Goal: Navigation & Orientation: Find specific page/section

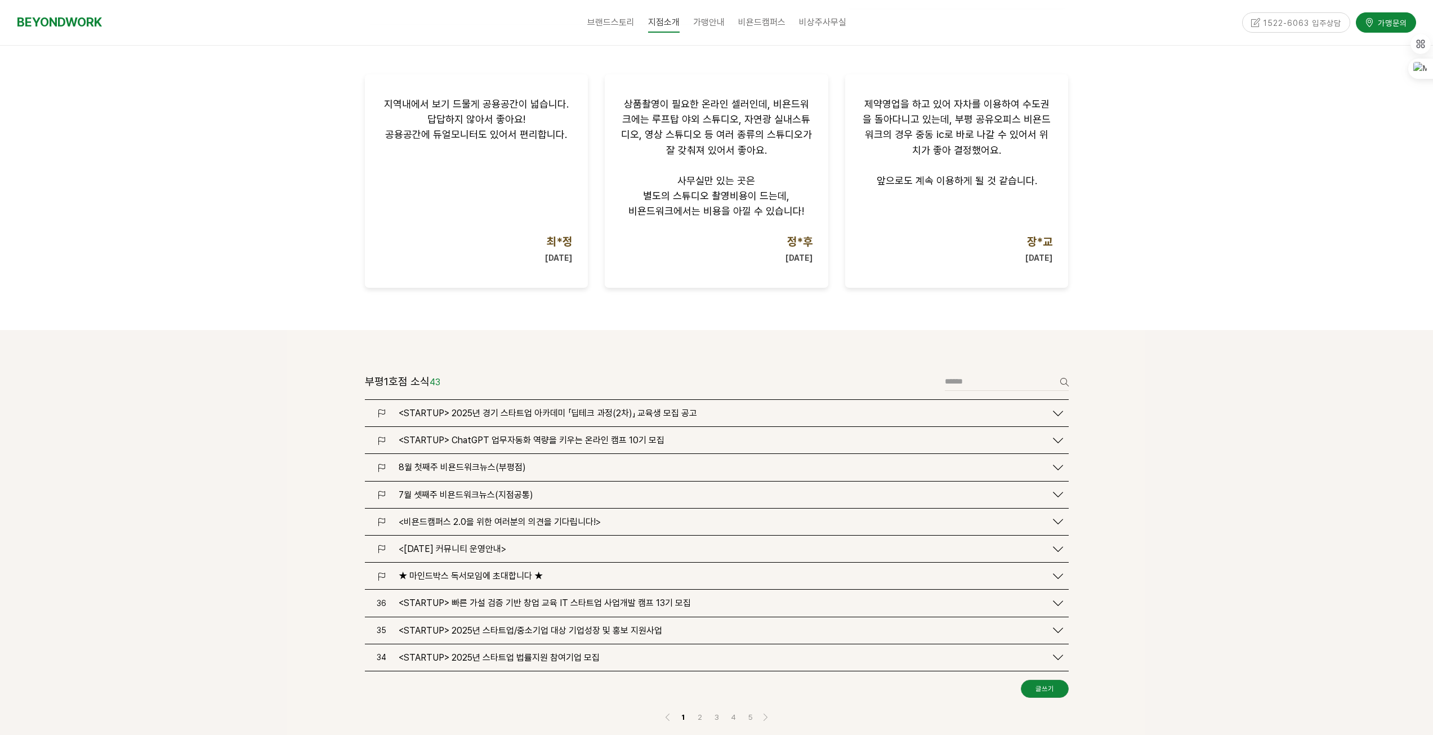
scroll to position [1126, 0]
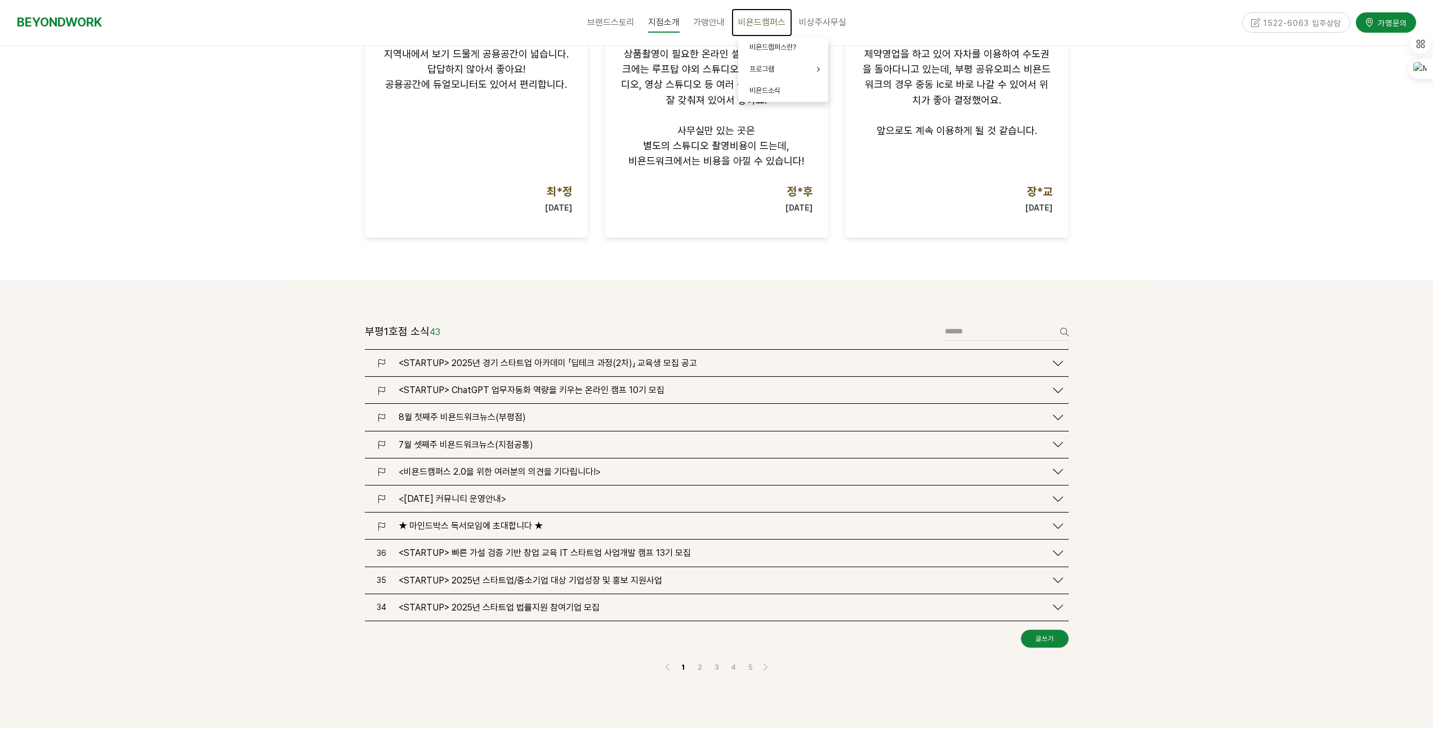
click at [758, 19] on span "비욘드캠퍼스" at bounding box center [761, 22] width 47 height 11
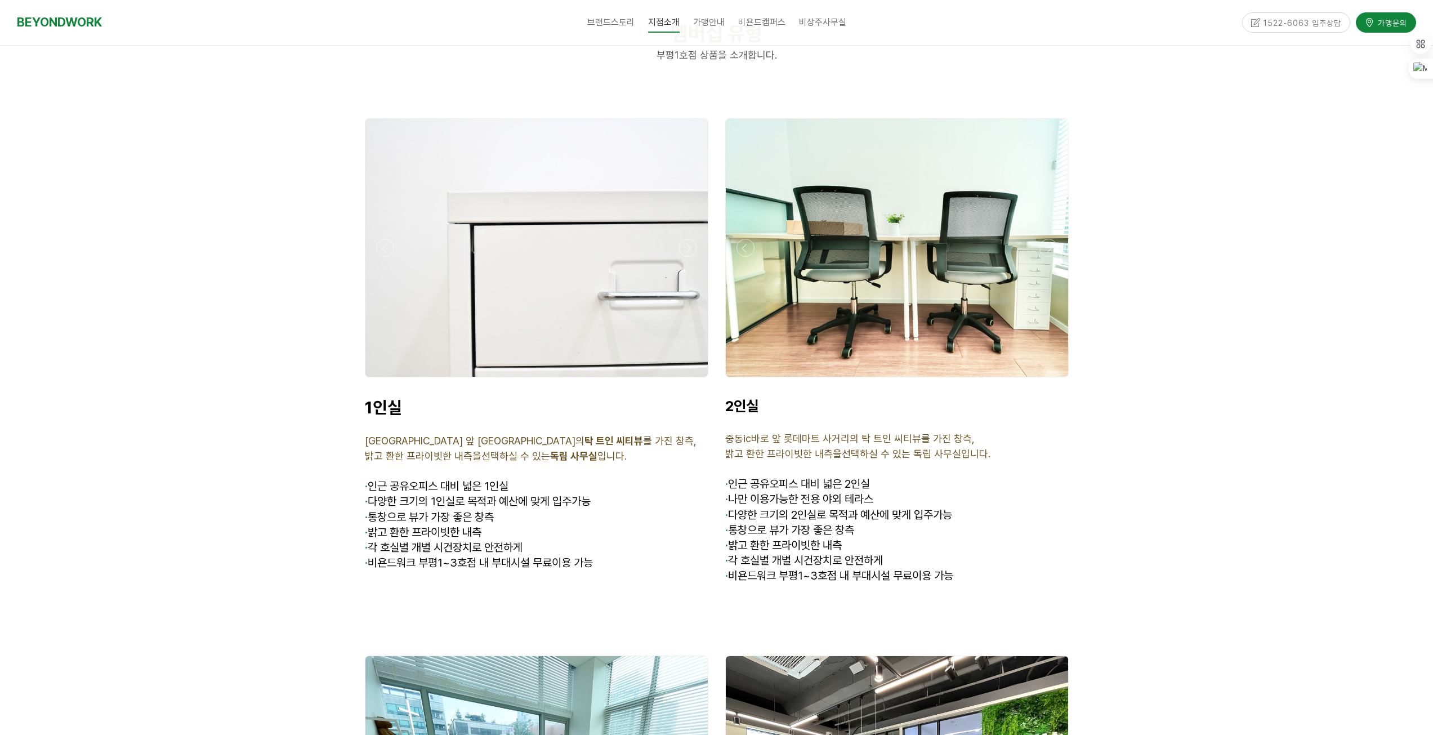
scroll to position [2771, 0]
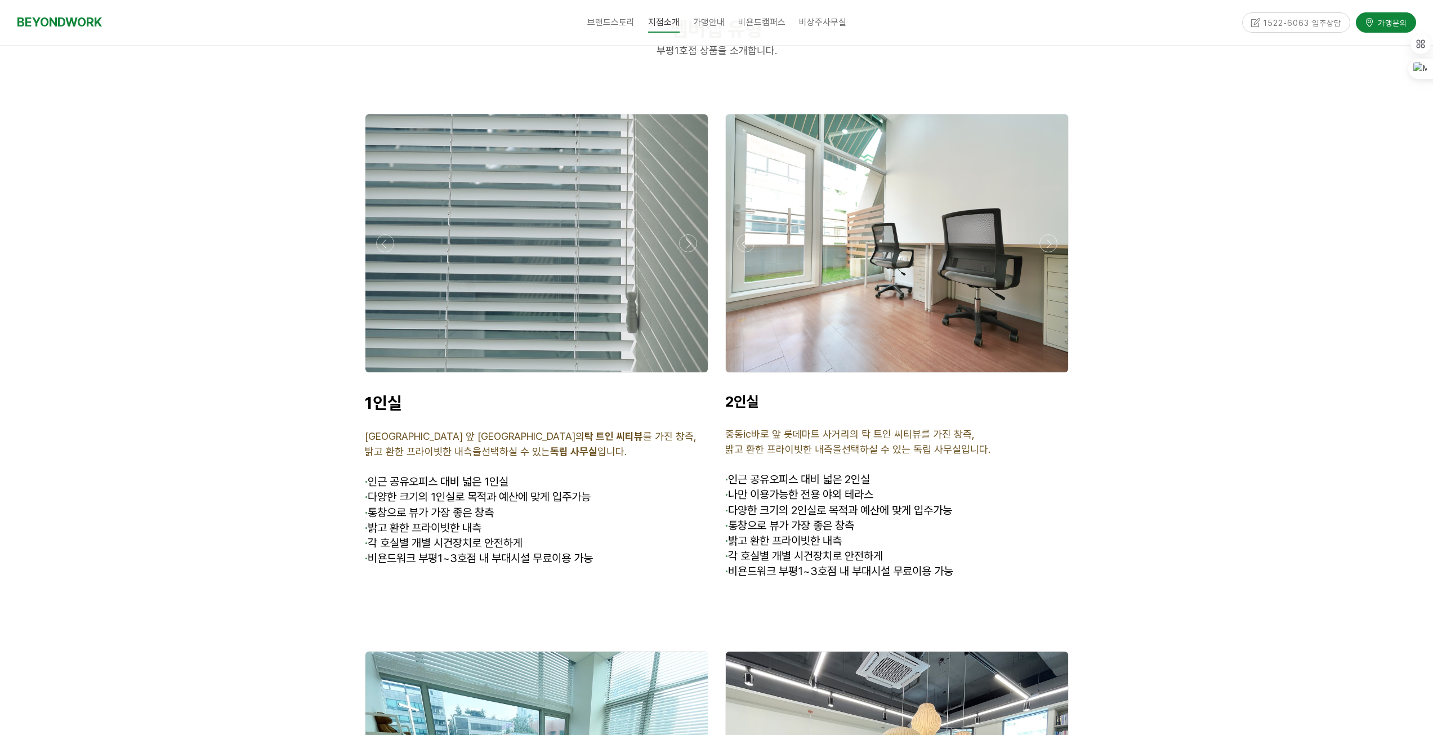
click at [692, 376] on div at bounding box center [536, 376] width 349 height 0
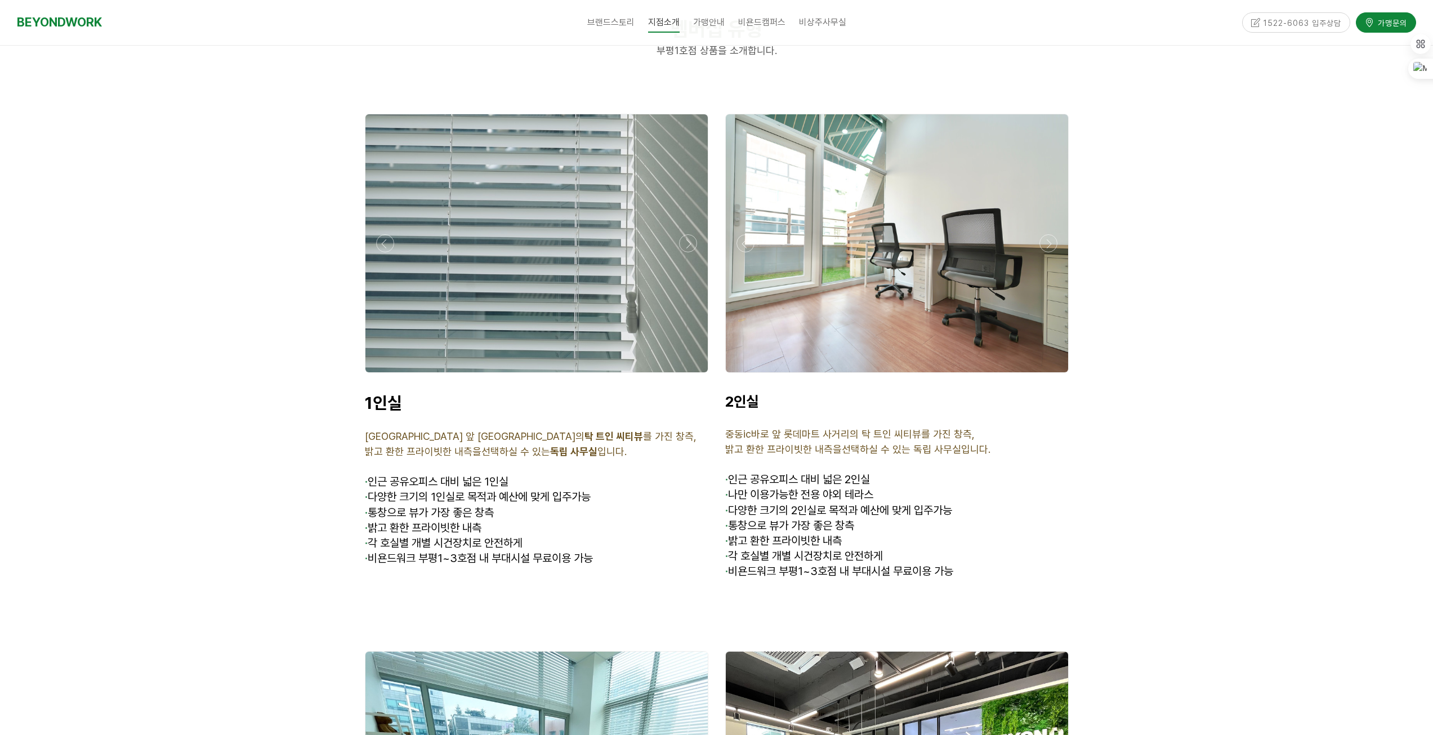
click at [696, 233] on div at bounding box center [536, 243] width 349 height 265
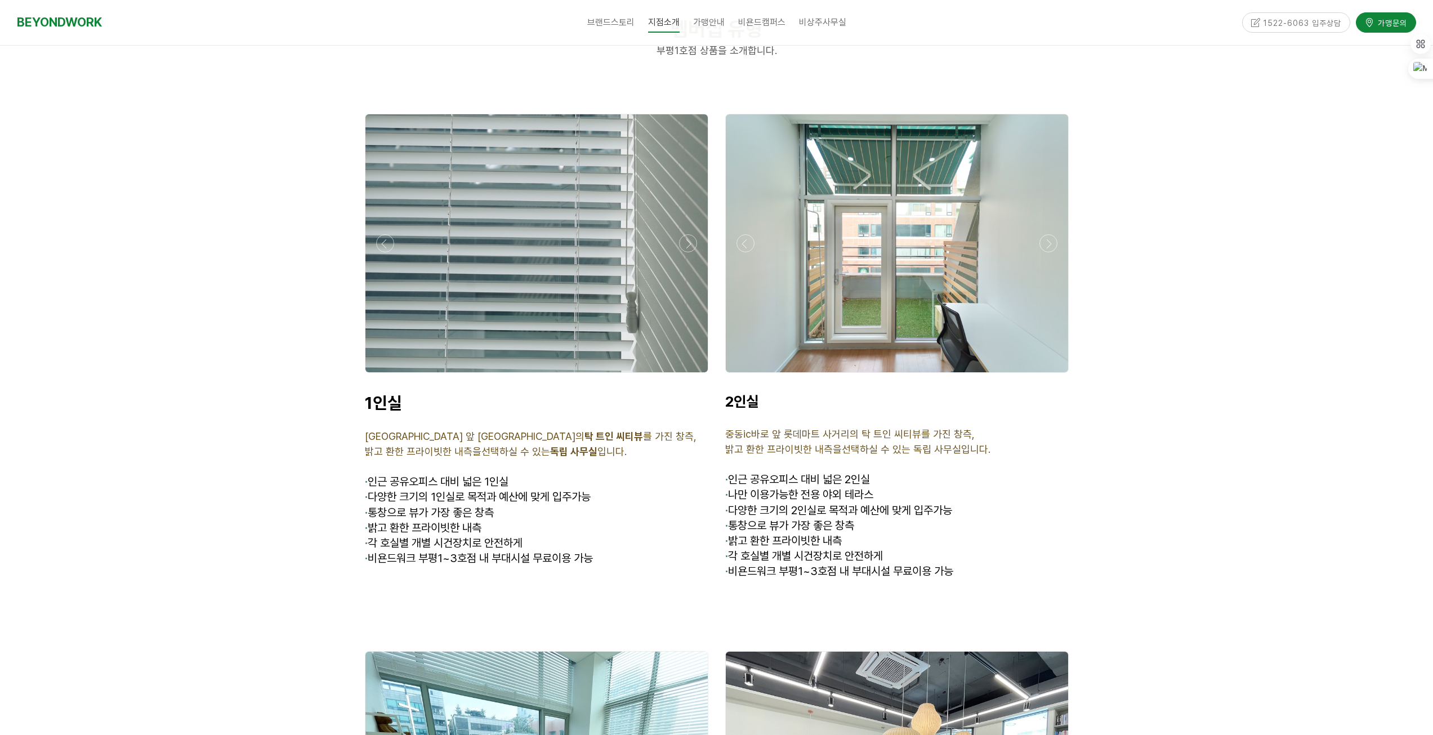
click at [688, 376] on div at bounding box center [536, 376] width 349 height 0
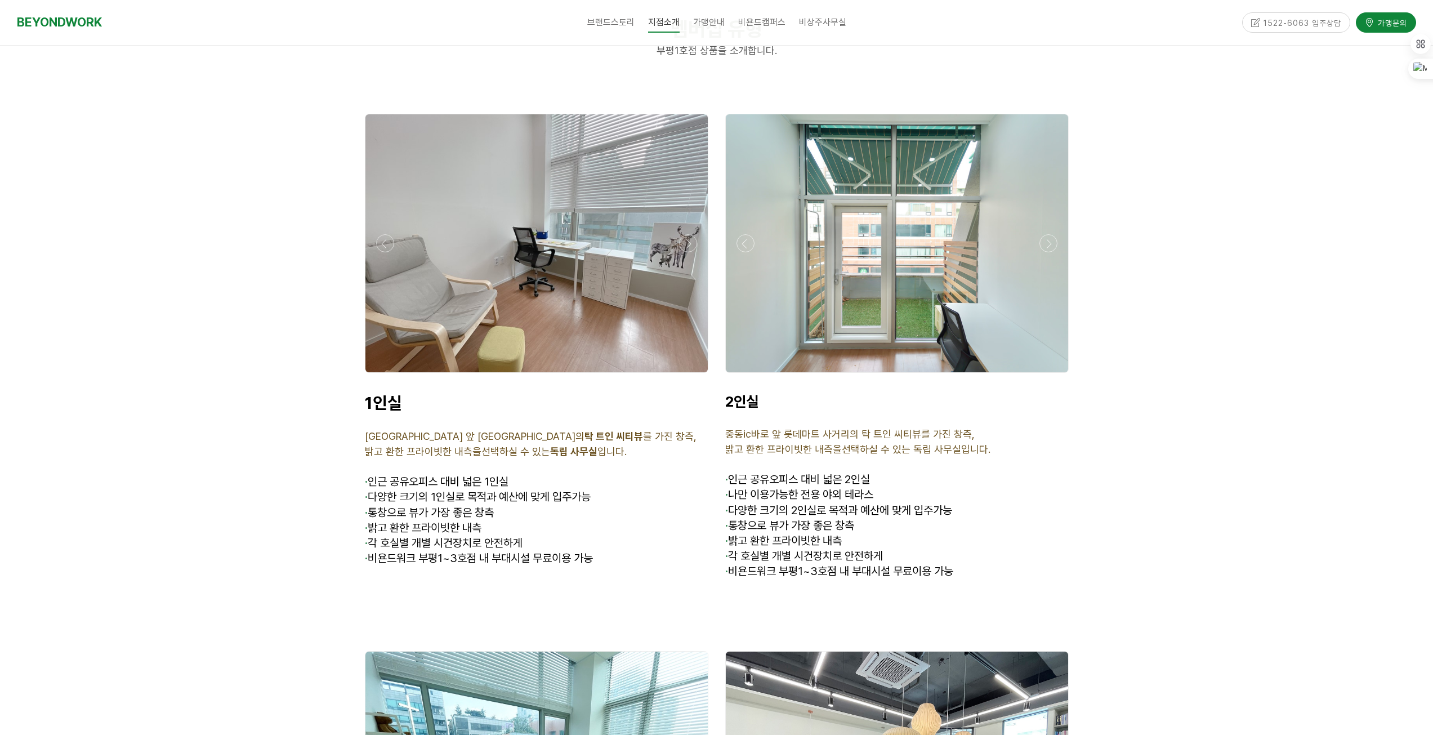
click at [688, 376] on div at bounding box center [536, 376] width 349 height 0
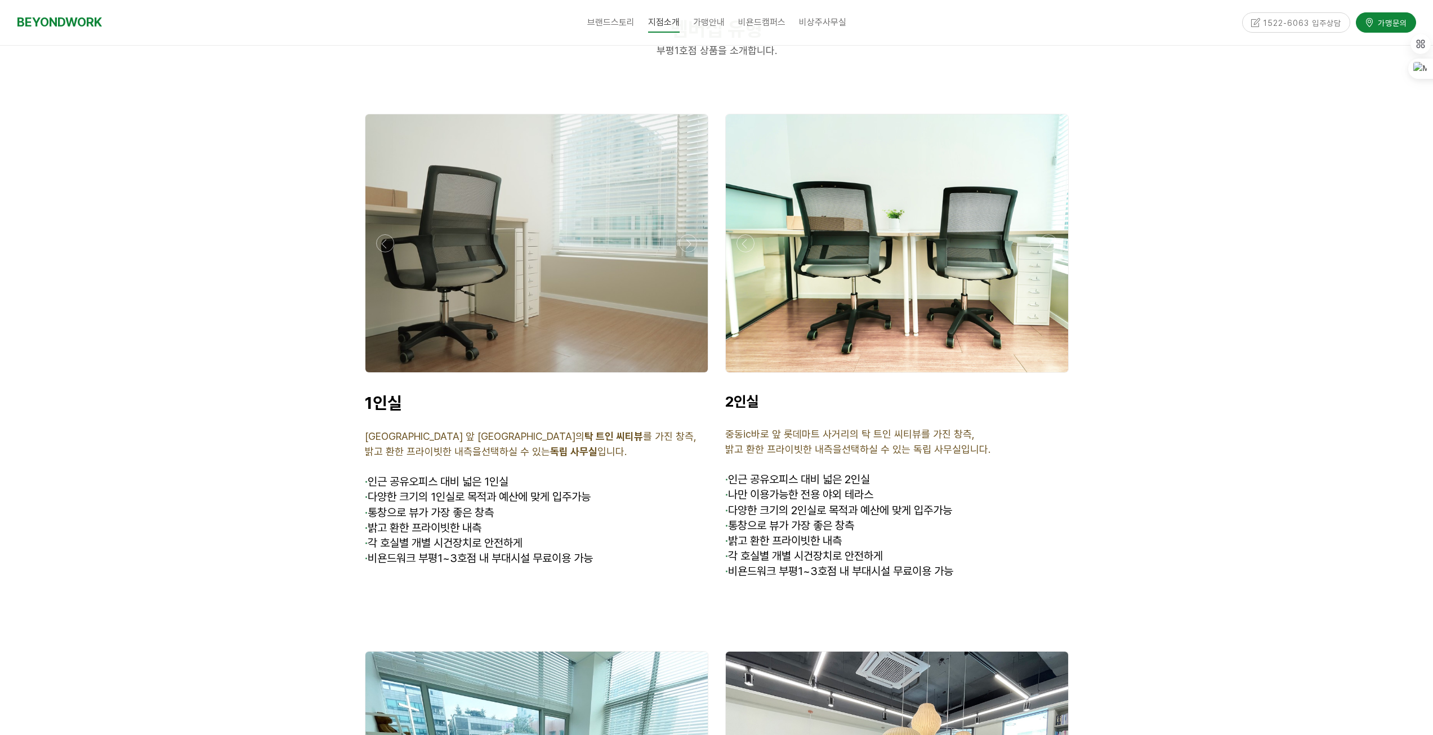
click at [688, 376] on div at bounding box center [536, 376] width 349 height 0
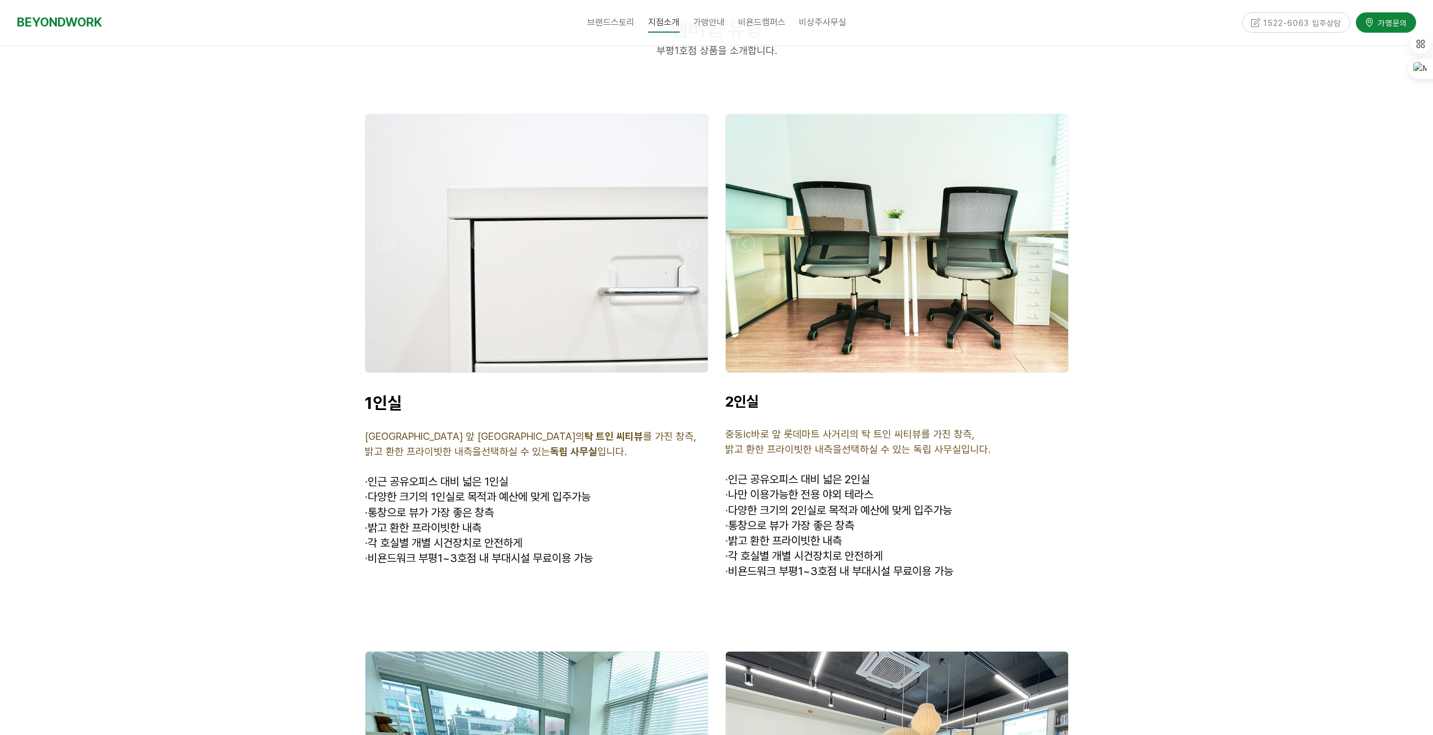
click at [688, 376] on div at bounding box center [536, 376] width 349 height 0
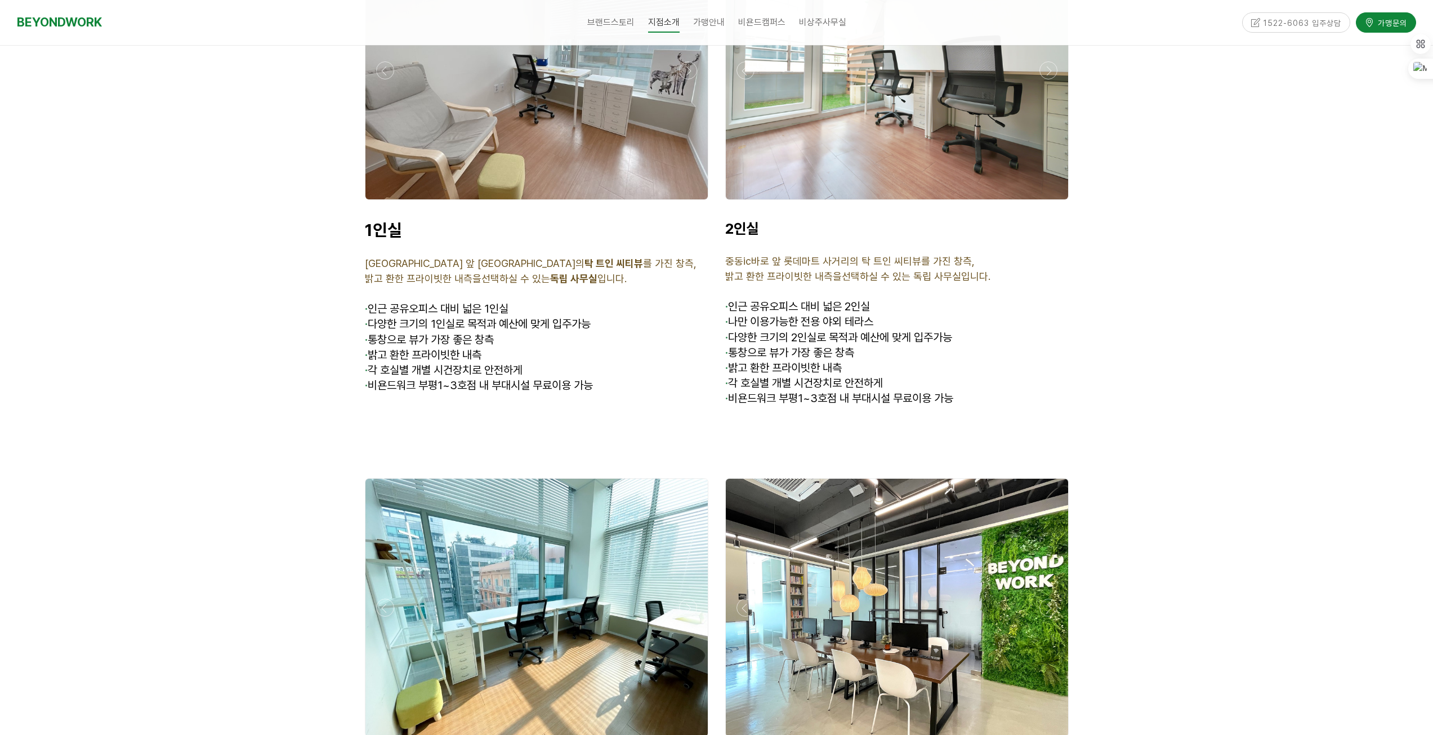
scroll to position [2884, 0]
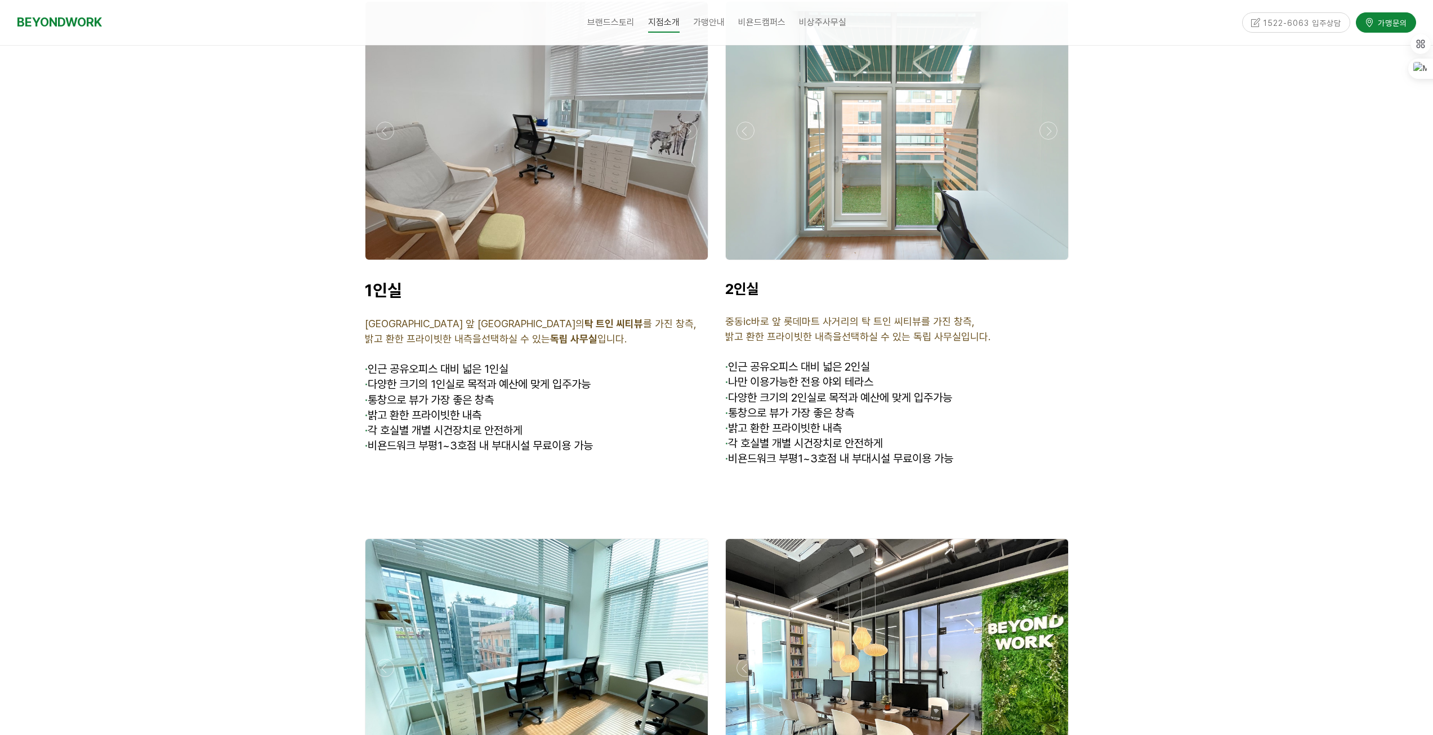
click at [1050, 263] on div at bounding box center [897, 263] width 349 height 0
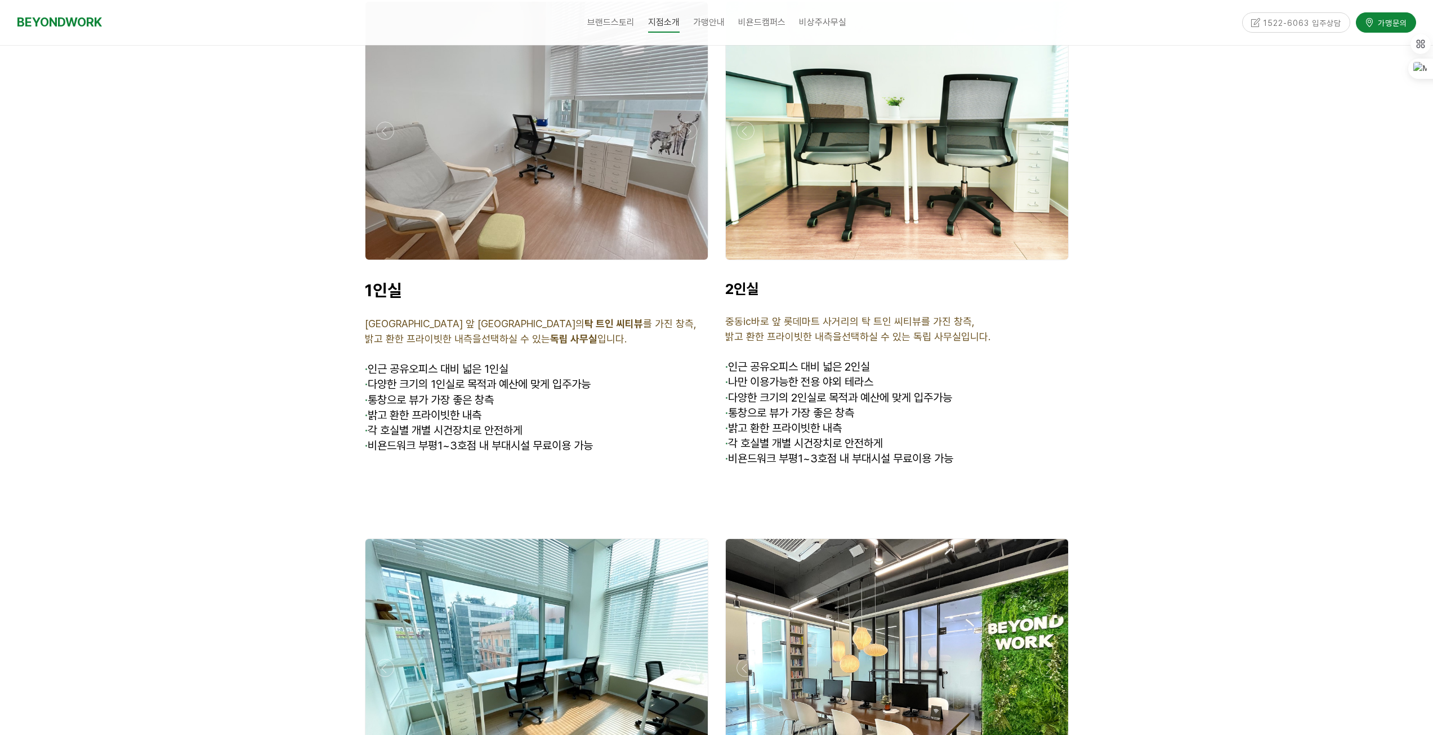
click at [1050, 263] on div at bounding box center [897, 263] width 349 height 0
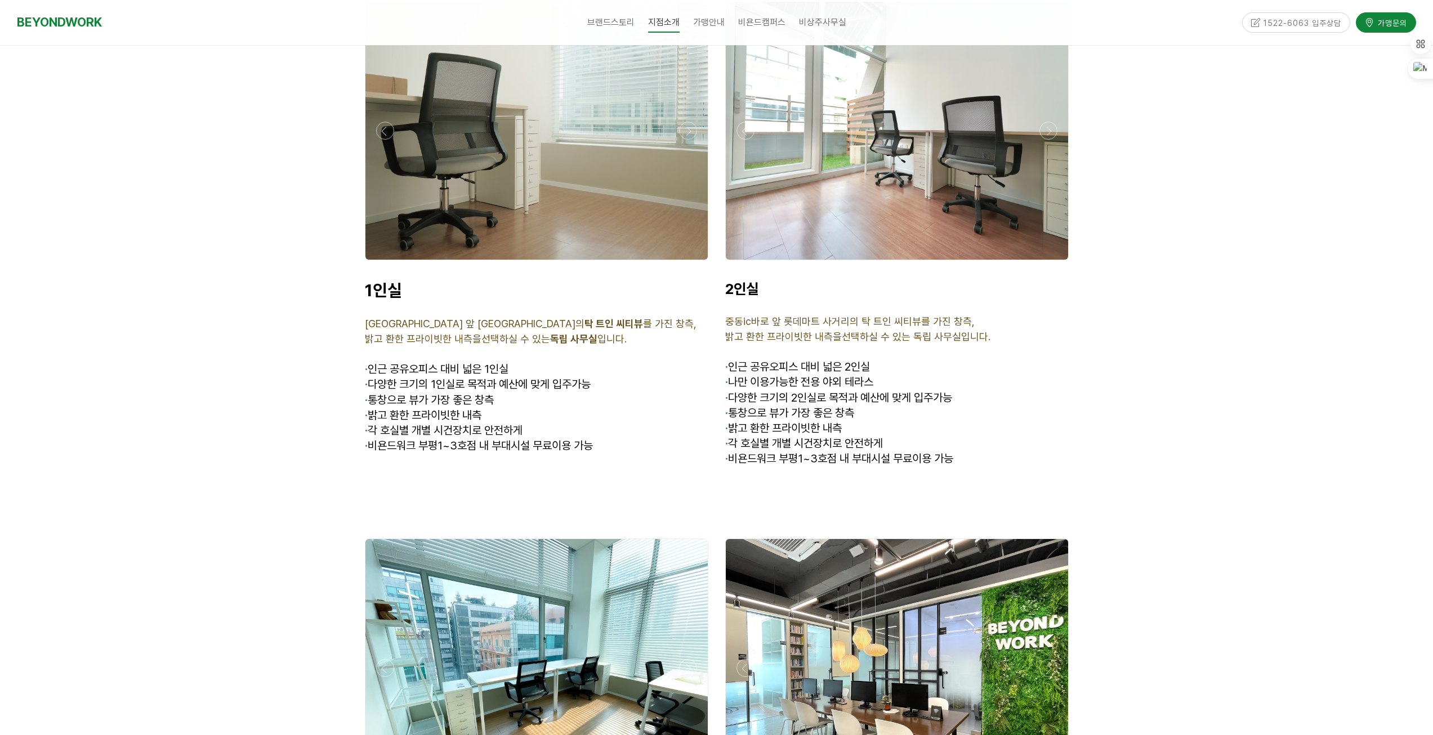
click at [1050, 263] on div at bounding box center [897, 263] width 349 height 0
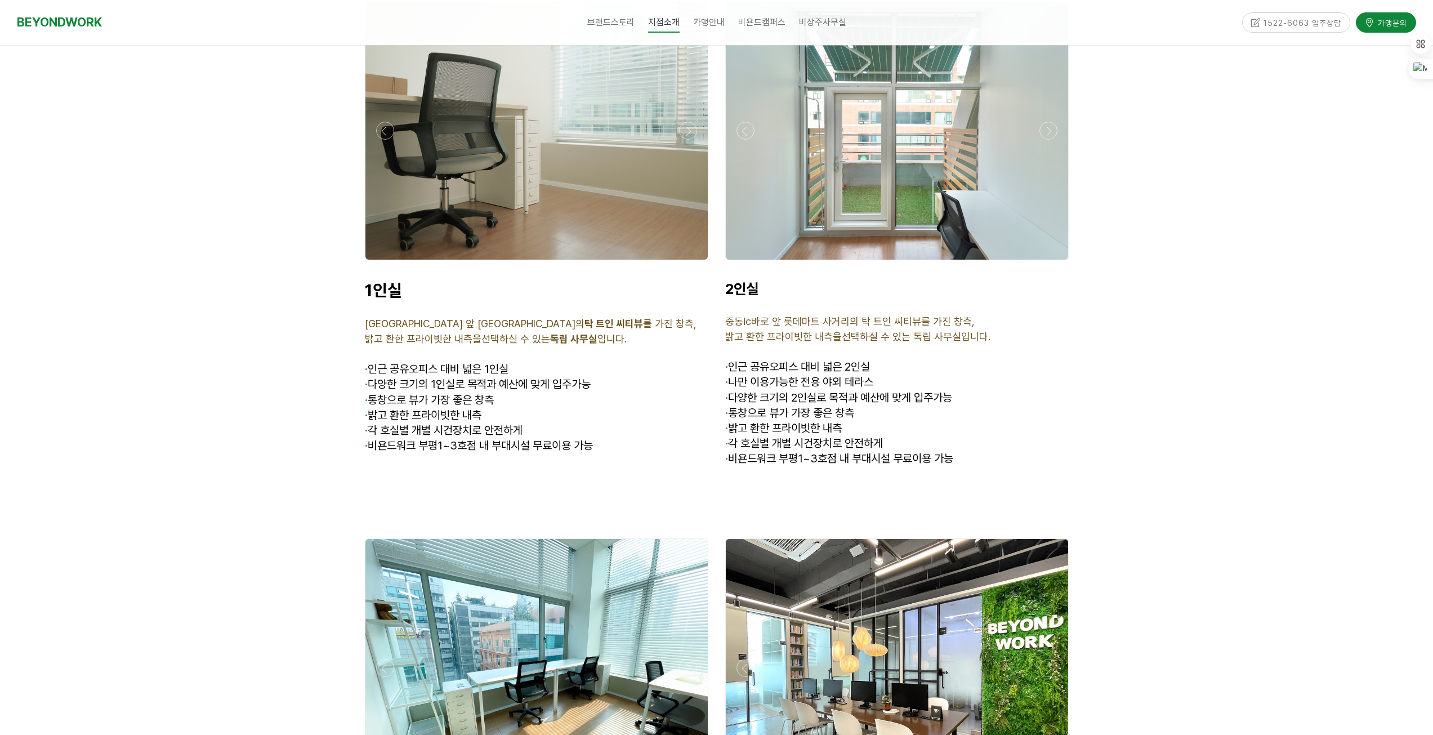
click at [1050, 263] on div at bounding box center [897, 263] width 349 height 0
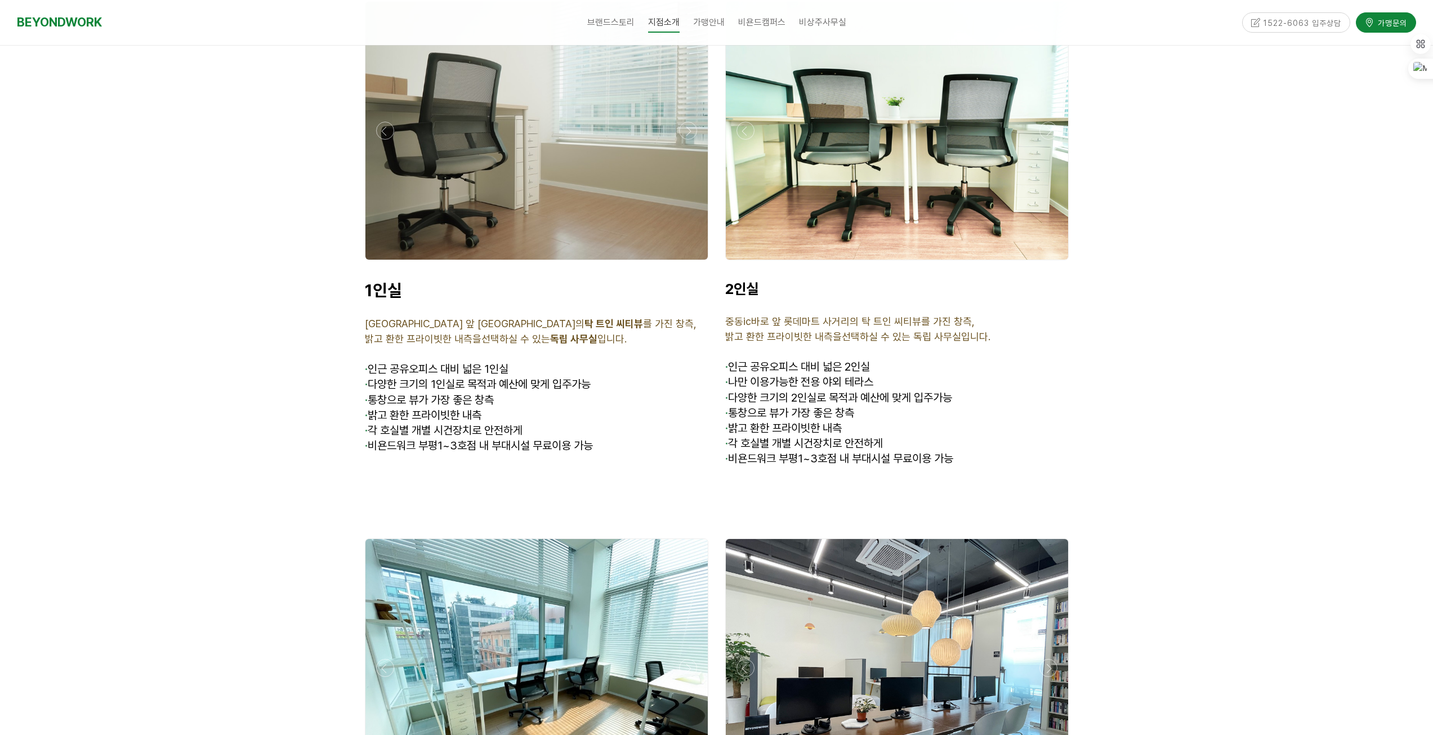
click at [1050, 263] on div at bounding box center [897, 263] width 349 height 0
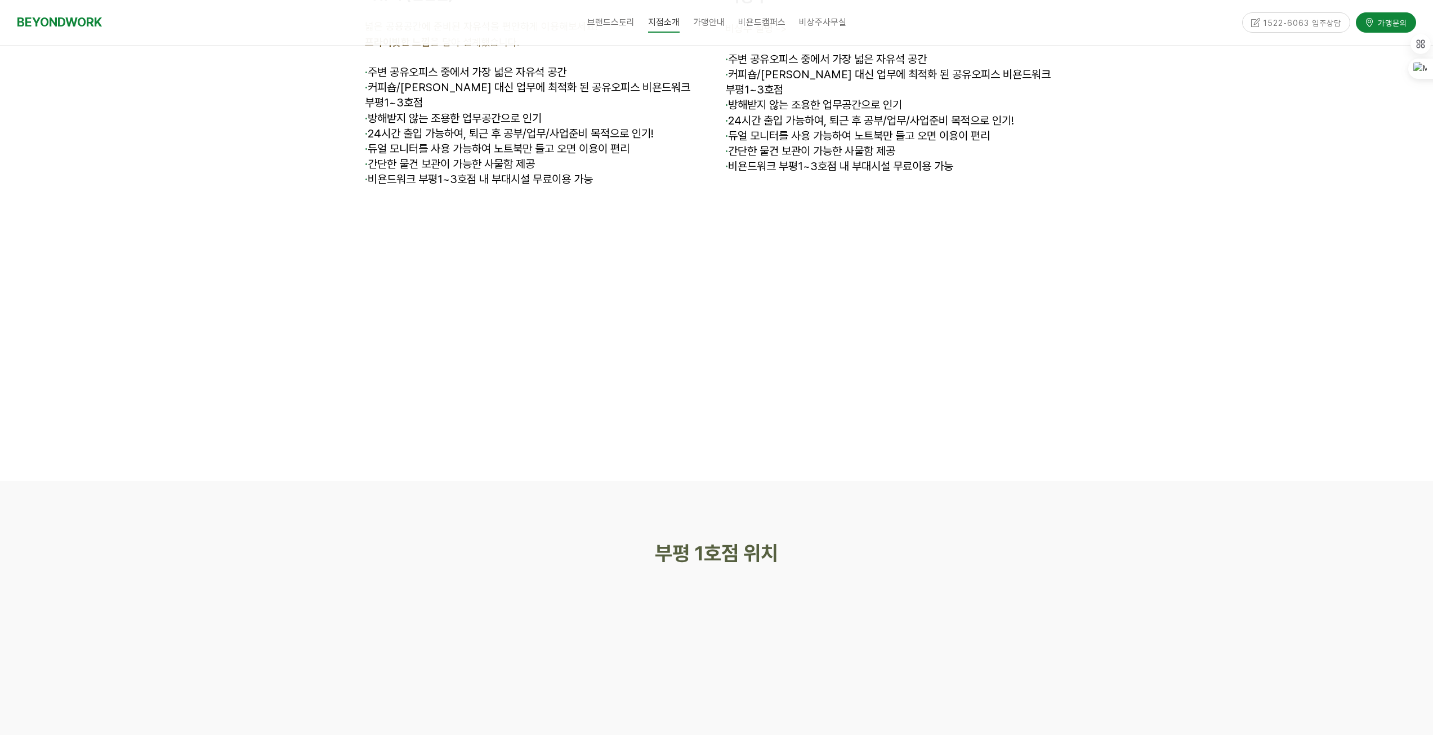
scroll to position [4264, 0]
